Goal: Navigation & Orientation: Find specific page/section

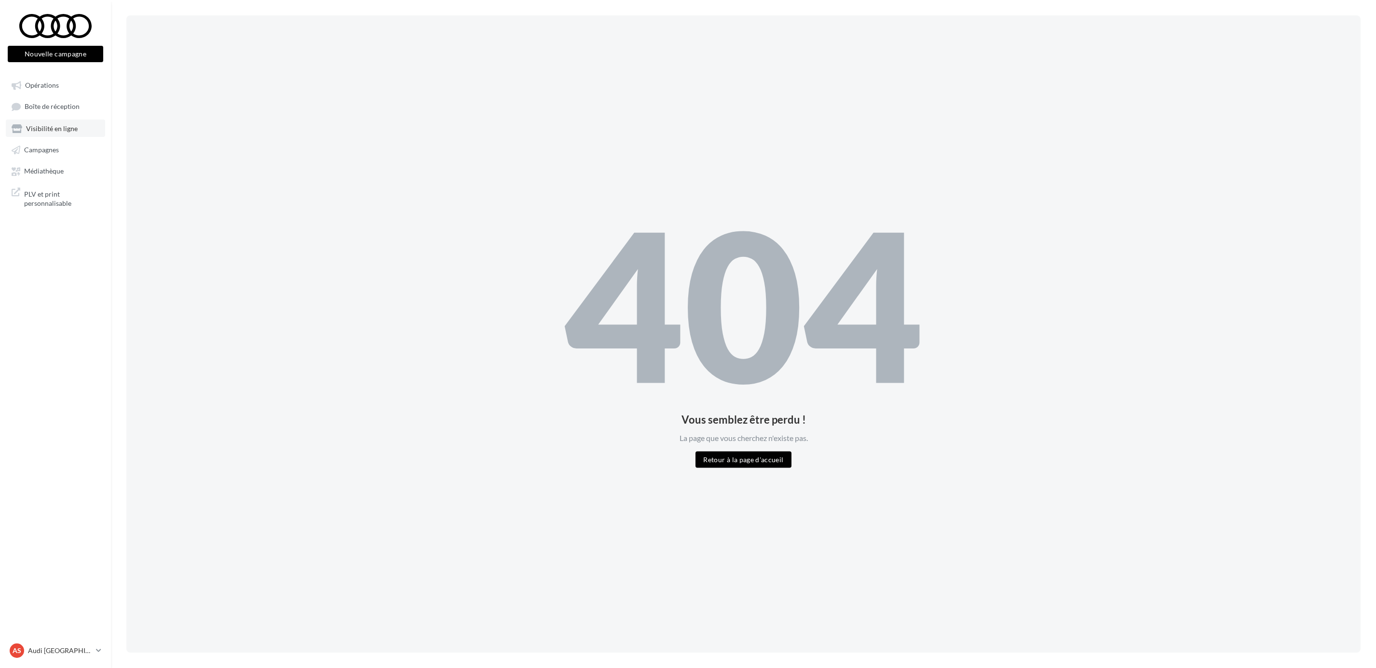
drag, startPoint x: 0, startPoint y: 0, endPoint x: 43, endPoint y: 130, distance: 137.2
click at [43, 130] on span "Visibilité en ligne" at bounding box center [52, 128] width 52 height 8
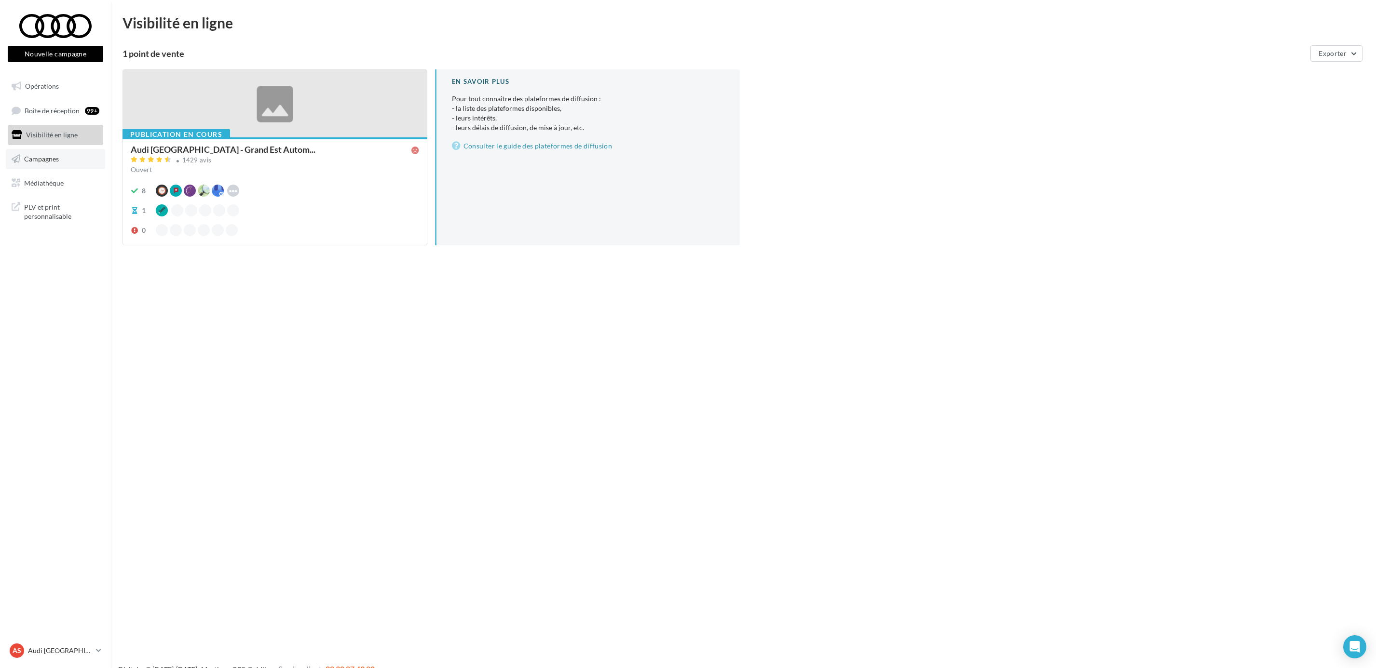
click at [65, 158] on link "Campagnes" at bounding box center [55, 159] width 99 height 20
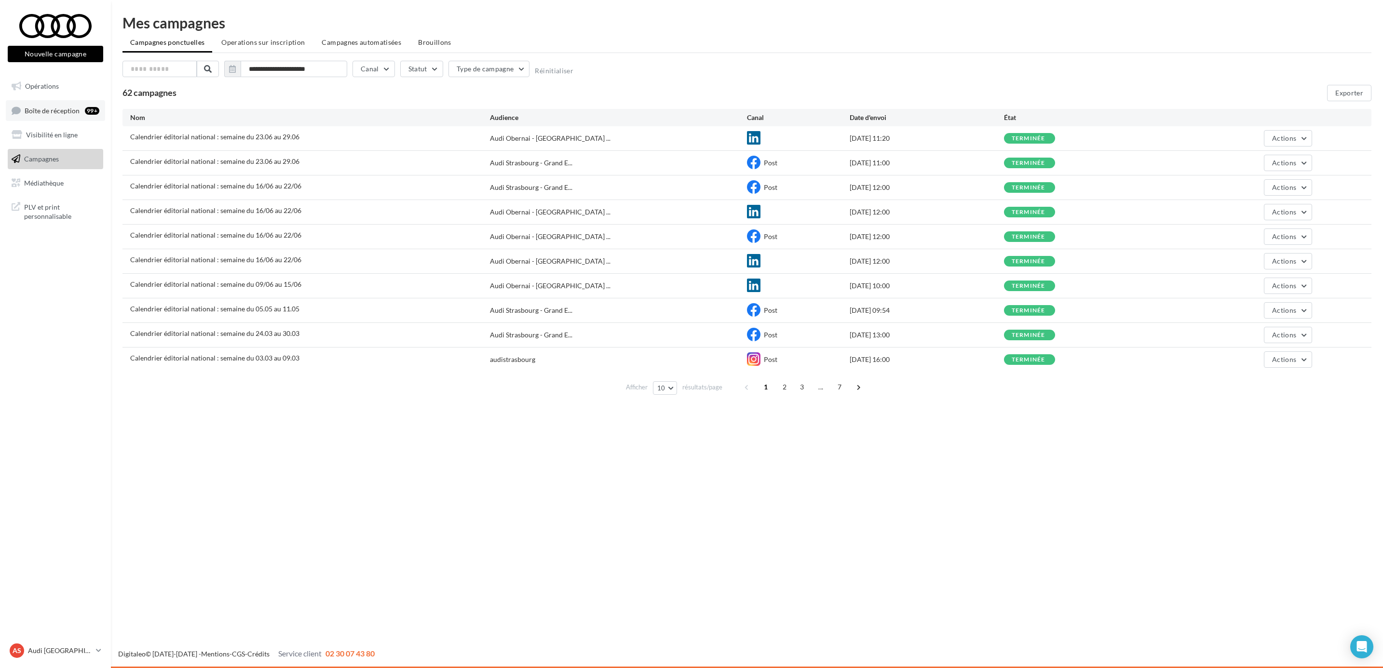
click at [68, 107] on span "Boîte de réception" at bounding box center [52, 110] width 55 height 8
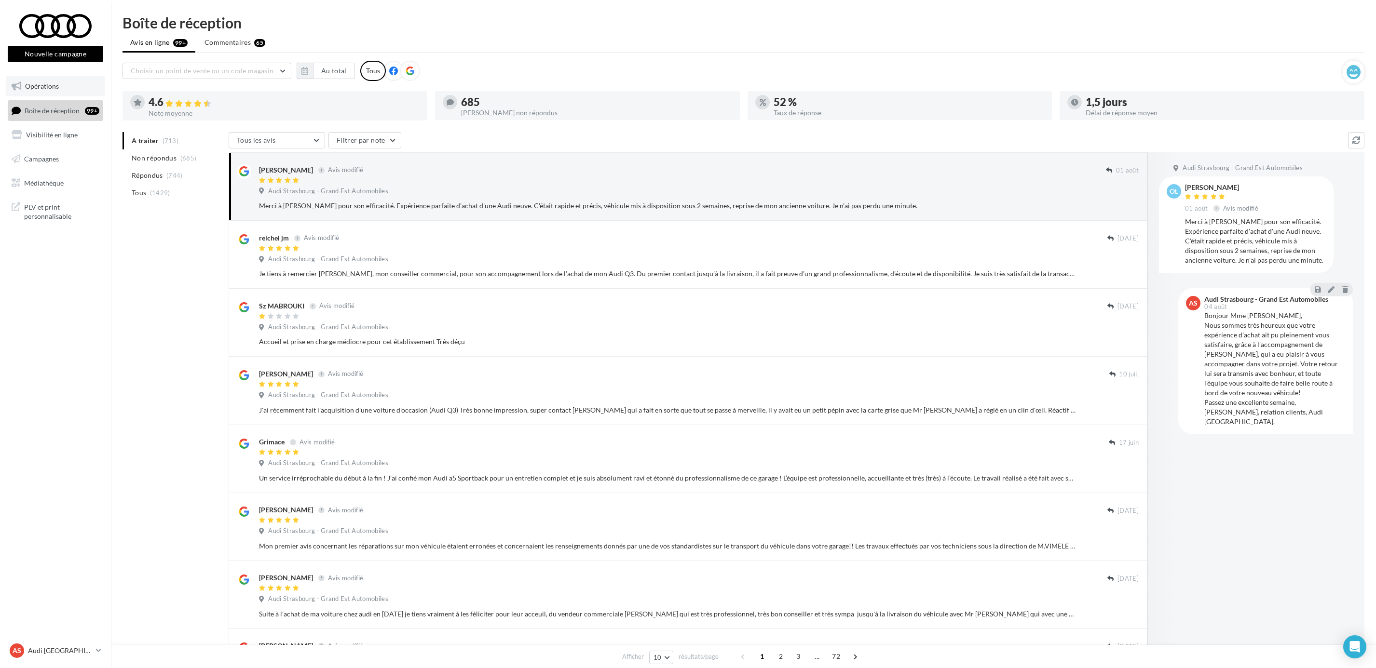
click at [66, 80] on link "Opérations" at bounding box center [55, 86] width 99 height 20
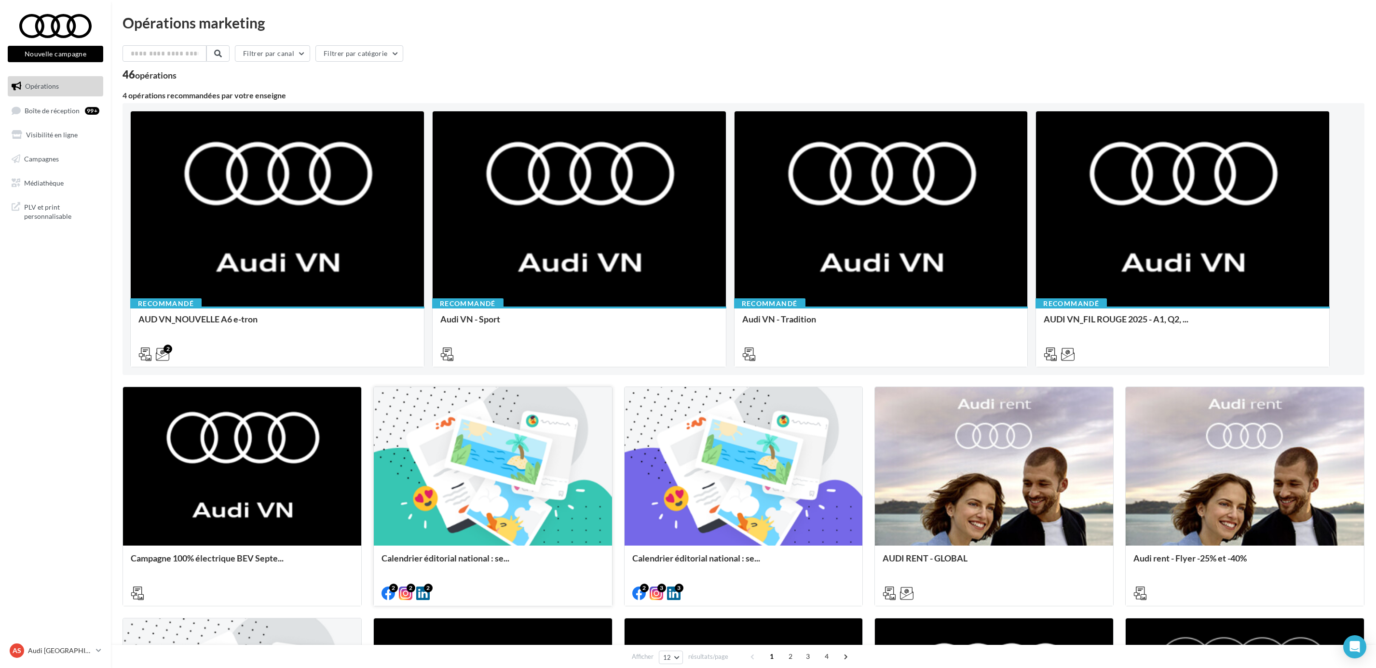
click at [481, 470] on div at bounding box center [493, 467] width 238 height 160
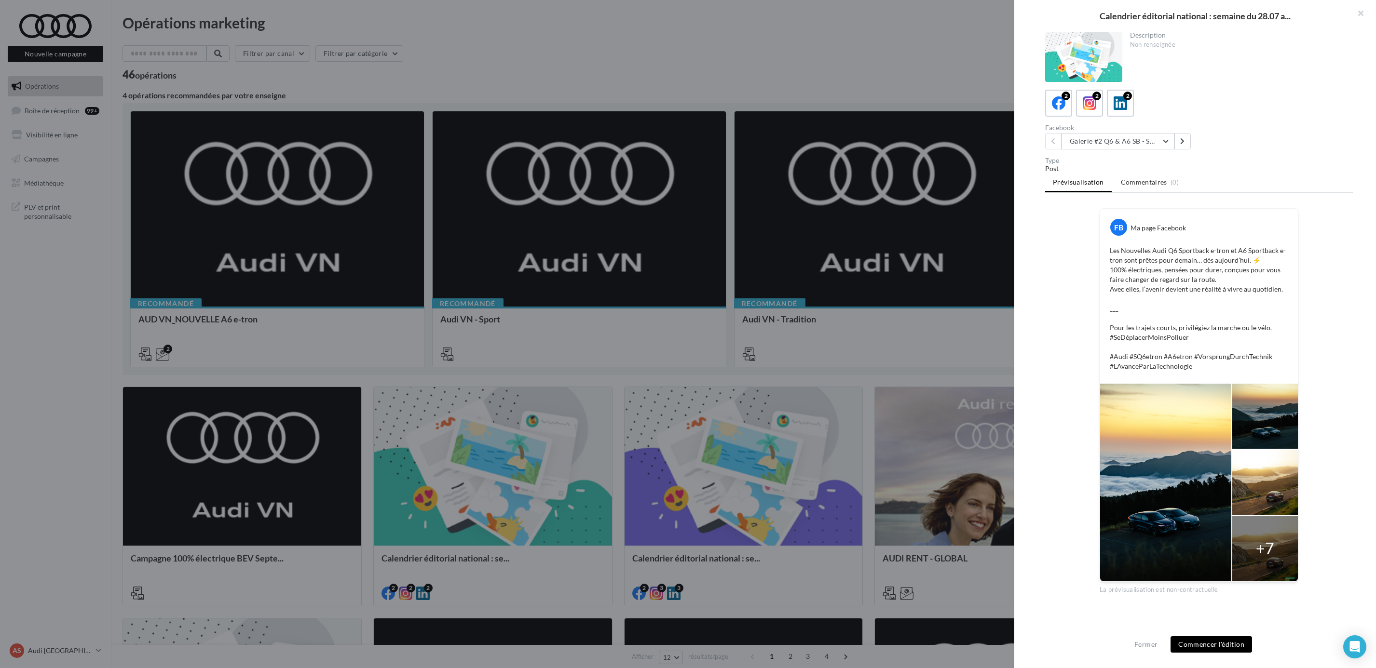
click at [443, 35] on div at bounding box center [688, 334] width 1376 height 668
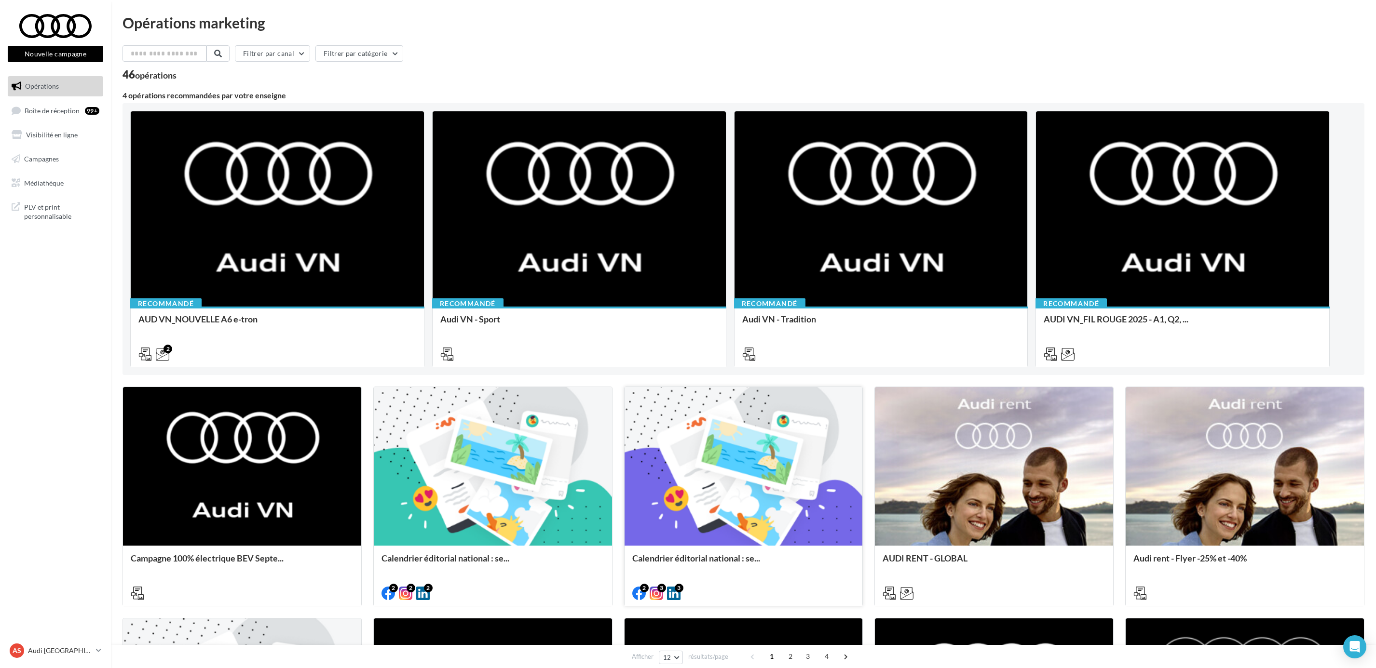
click at [717, 479] on div at bounding box center [743, 467] width 238 height 160
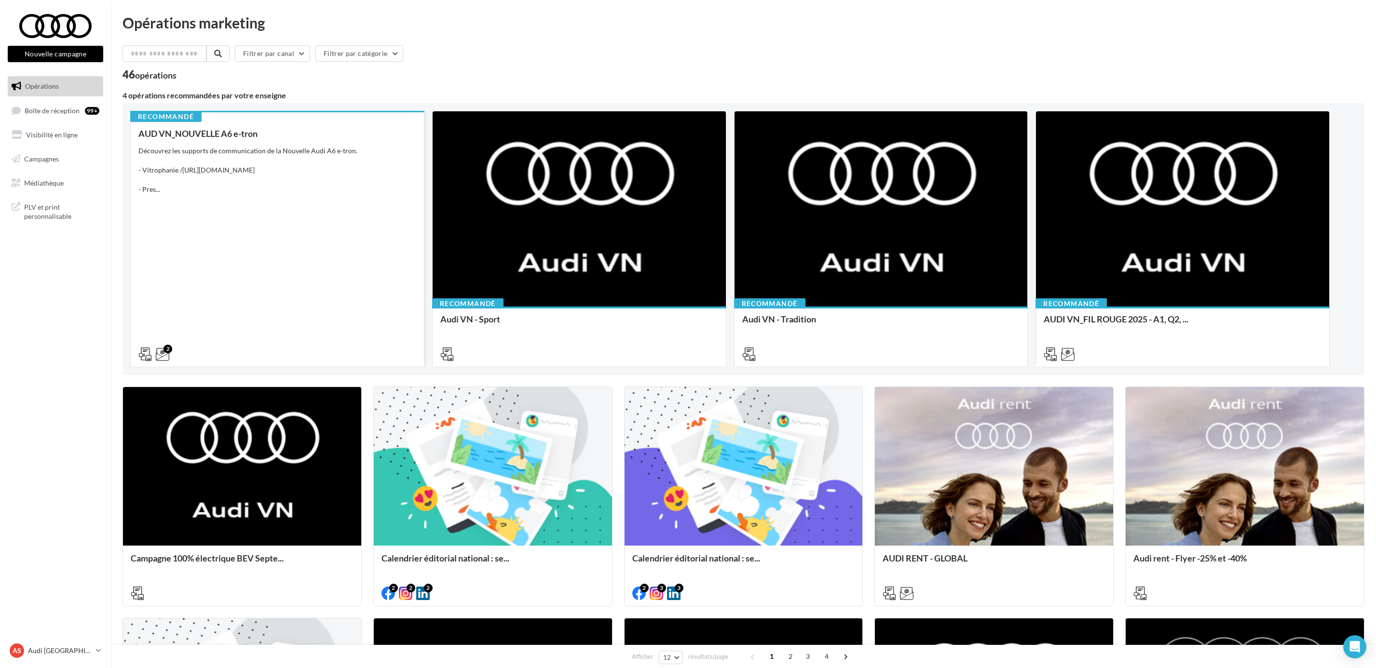
drag, startPoint x: 163, startPoint y: 129, endPoint x: 238, endPoint y: 116, distance: 75.4
click at [238, 116] on div "Recommandé AUD VN_NOUVELLE A6 e-tron Découvrez les supports de communication de…" at bounding box center [277, 238] width 293 height 256
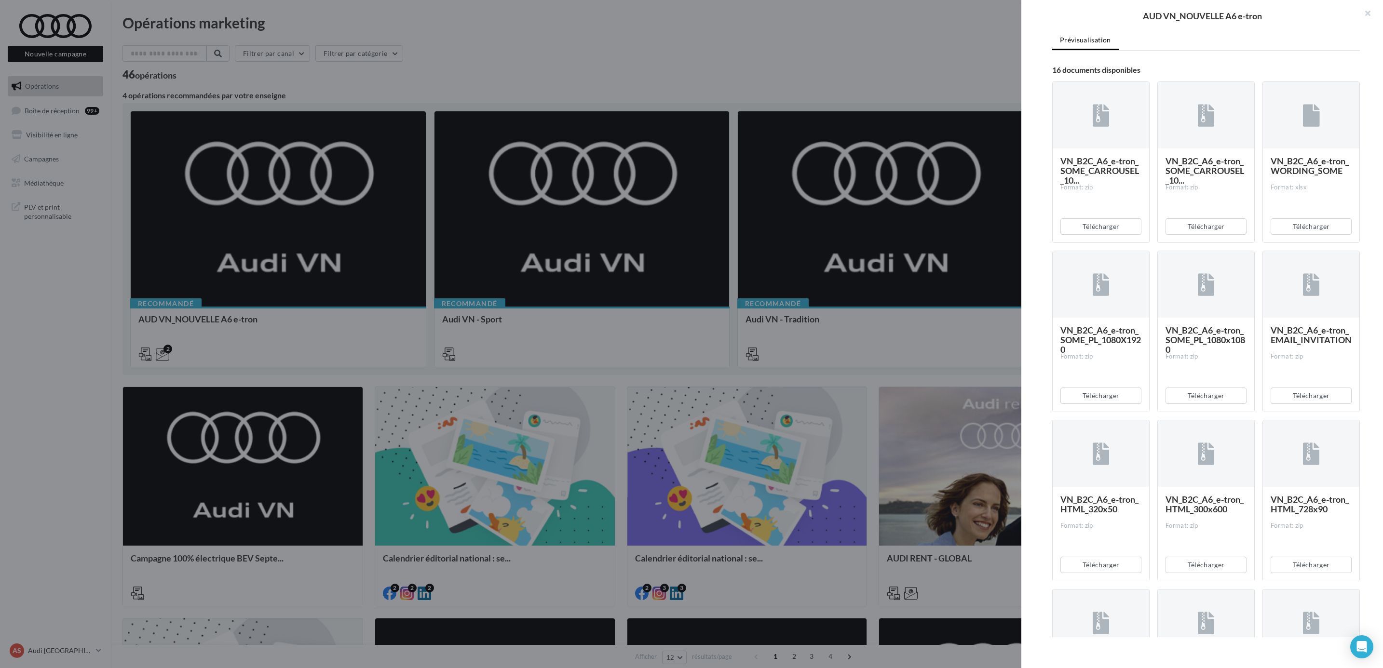
scroll to position [217, 0]
click at [1107, 513] on span "VN_B2C_A6_e-tron_HTML_320x50" at bounding box center [1099, 503] width 78 height 20
